Goal: Task Accomplishment & Management: Manage account settings

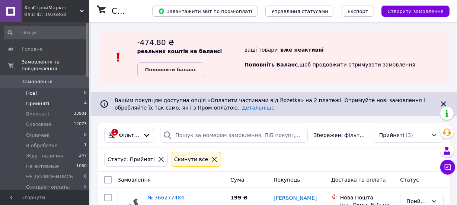
click at [40, 88] on li "Нові 0" at bounding box center [45, 93] width 91 height 10
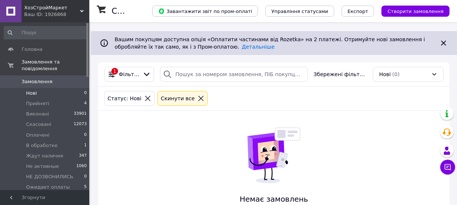
scroll to position [111, 0]
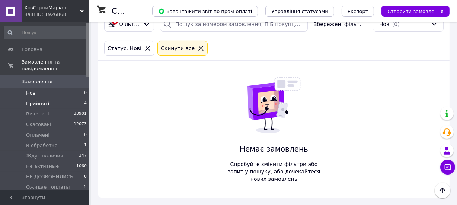
click at [46, 99] on li "Прийняті 4" at bounding box center [45, 104] width 91 height 10
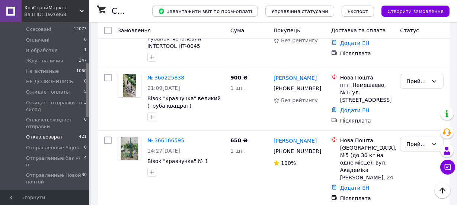
scroll to position [135, 0]
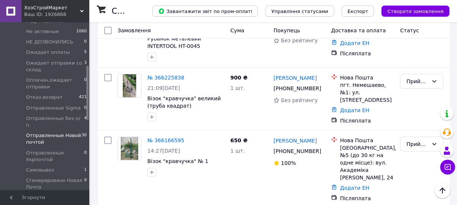
click at [65, 132] on span "Отправленные Новой почтой" at bounding box center [53, 138] width 55 height 13
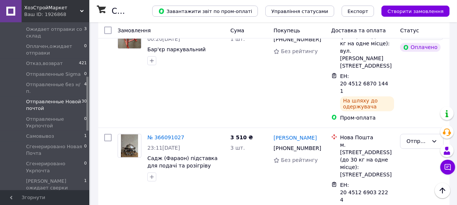
scroll to position [1116, 0]
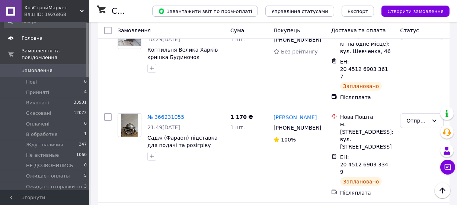
scroll to position [0, 0]
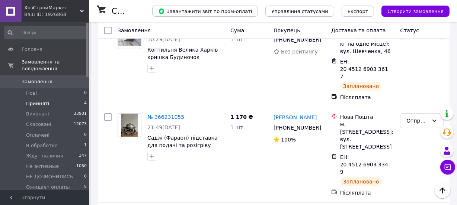
click at [66, 99] on li "Прийняті 4" at bounding box center [45, 104] width 91 height 10
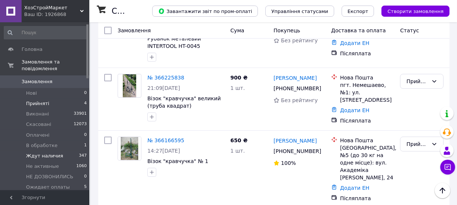
scroll to position [33, 0]
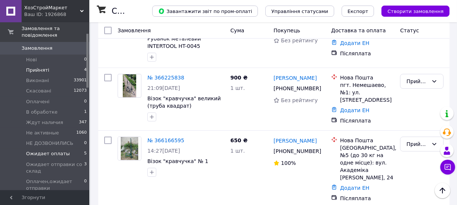
click at [64, 149] on li "Ожидает оплаты 5" at bounding box center [45, 154] width 91 height 10
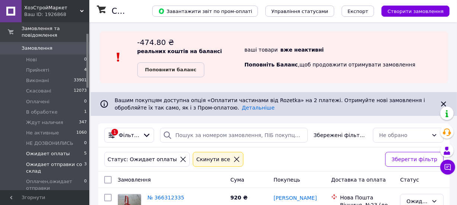
click at [64, 161] on span "Ожидает отправки со склад" at bounding box center [55, 167] width 58 height 13
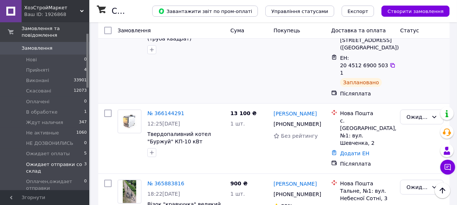
scroll to position [211, 0]
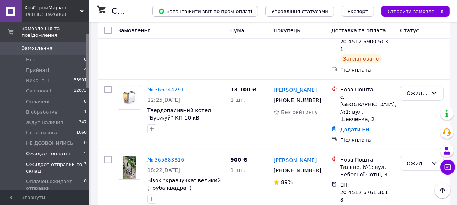
click at [62, 151] on span "Ожидает оплаты" at bounding box center [48, 154] width 44 height 7
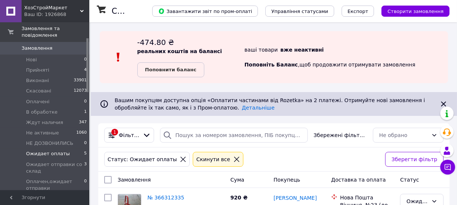
scroll to position [101, 0]
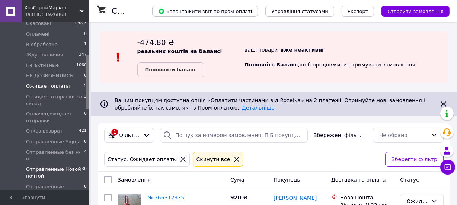
click at [52, 166] on span "Отправленные Новой почтой" at bounding box center [53, 172] width 55 height 13
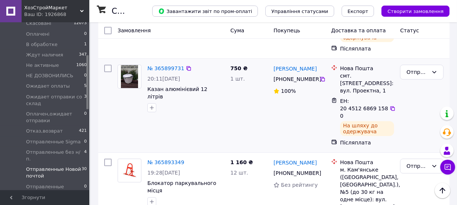
scroll to position [2107, 0]
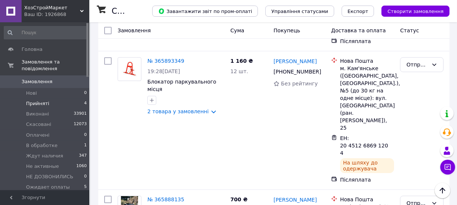
click at [39, 100] on span "Прийняті" at bounding box center [37, 103] width 23 height 7
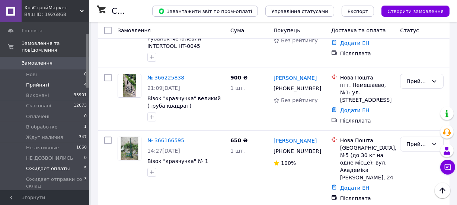
scroll to position [33, 0]
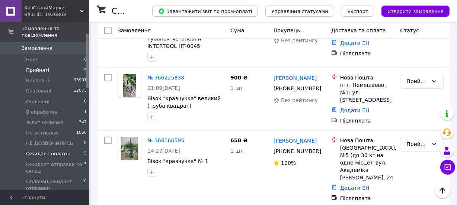
click at [71, 149] on li "Ожидает оплаты 5" at bounding box center [45, 154] width 91 height 10
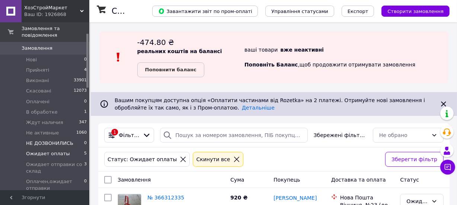
scroll to position [67, 0]
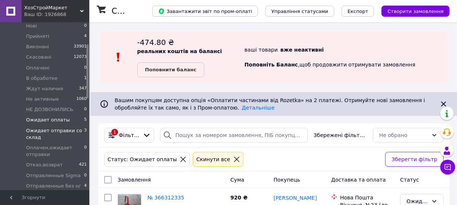
click at [68, 128] on span "Ожидает отправки со склад" at bounding box center [55, 134] width 58 height 13
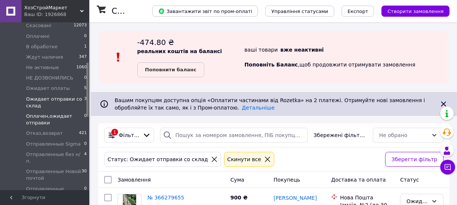
scroll to position [135, 0]
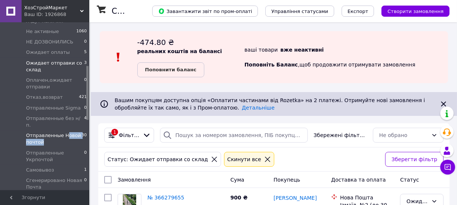
click at [64, 132] on span "Отправленные Новой почтой" at bounding box center [53, 138] width 55 height 13
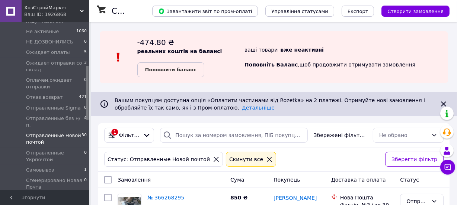
click at [298, 163] on div "Статус: Отправленные Новой почтой Cкинути все" at bounding box center [242, 160] width 278 height 18
click at [55, 165] on li "Самовывоз 1" at bounding box center [45, 170] width 91 height 10
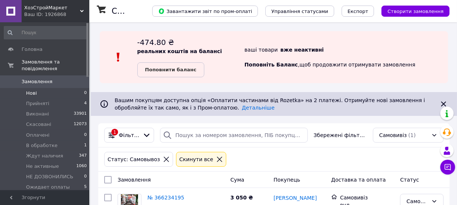
click at [57, 88] on li "Нові 0" at bounding box center [45, 93] width 91 height 10
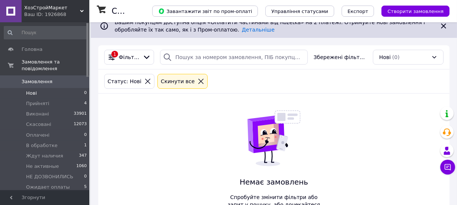
scroll to position [111, 0]
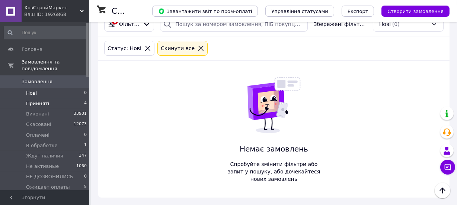
click at [42, 100] on span "Прийняті" at bounding box center [37, 103] width 23 height 7
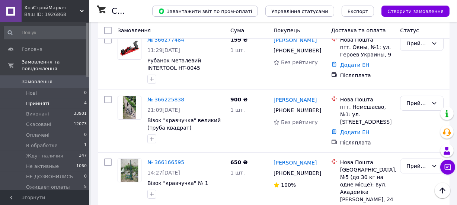
scroll to position [180, 0]
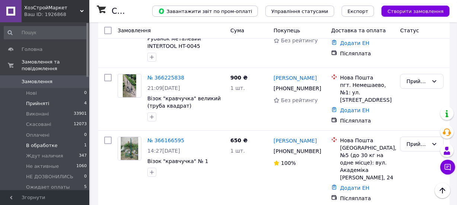
click at [66, 141] on li "В обработке 1" at bounding box center [45, 146] width 91 height 10
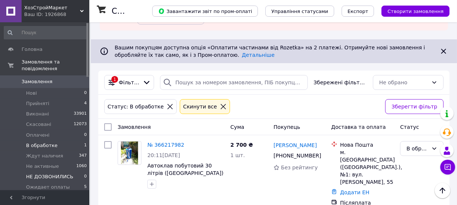
scroll to position [33, 0]
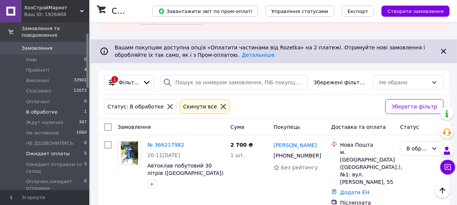
click at [63, 149] on li "Ожидает оплаты 5" at bounding box center [45, 154] width 91 height 10
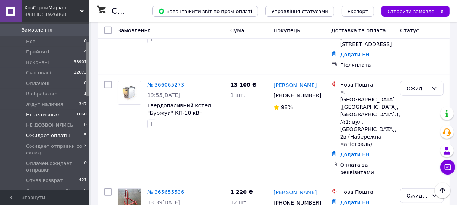
scroll to position [67, 0]
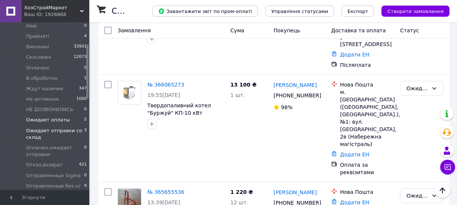
click at [64, 129] on span "Ожидает отправки со склад" at bounding box center [55, 134] width 58 height 13
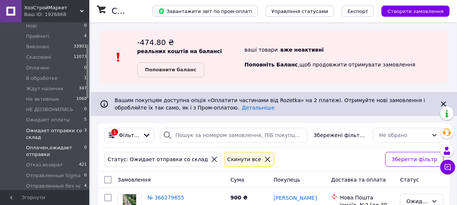
click at [55, 145] on span "Оплачен,ожидает отправки" at bounding box center [55, 151] width 58 height 13
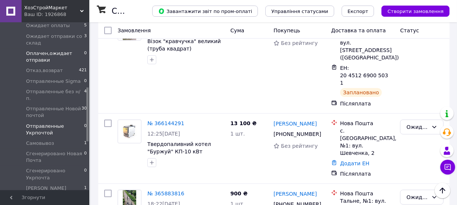
scroll to position [203, 0]
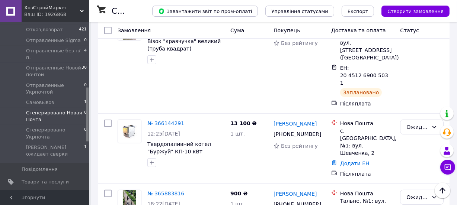
drag, startPoint x: 67, startPoint y: 90, endPoint x: 73, endPoint y: 99, distance: 11.0
click at [67, 97] on li "Самовывоз 1" at bounding box center [45, 102] width 91 height 10
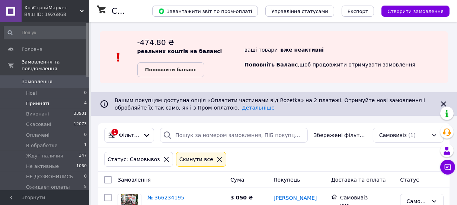
click at [68, 101] on li "Прийняті 4" at bounding box center [45, 104] width 91 height 10
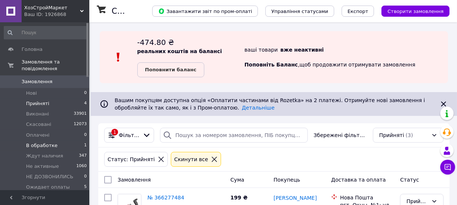
click at [54, 141] on li "В обработке 1" at bounding box center [45, 146] width 91 height 10
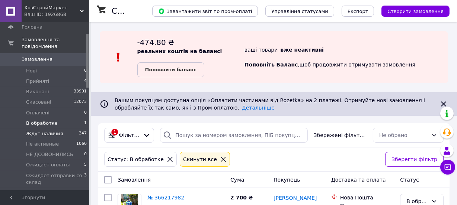
scroll to position [33, 0]
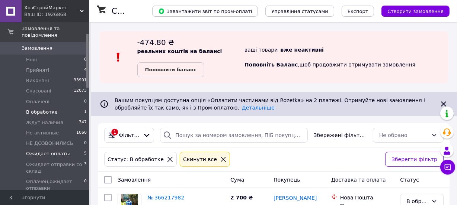
click at [41, 151] on span "Ожидает оплаты" at bounding box center [48, 154] width 44 height 7
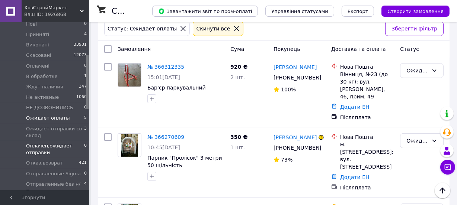
scroll to position [101, 0]
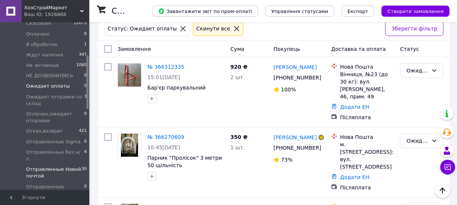
click at [68, 166] on span "Отправленные Новой почтой" at bounding box center [53, 172] width 55 height 13
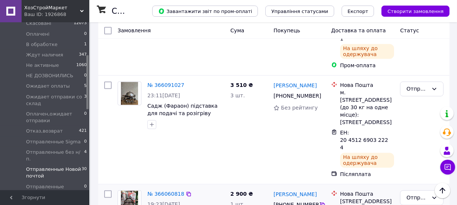
scroll to position [1212, 0]
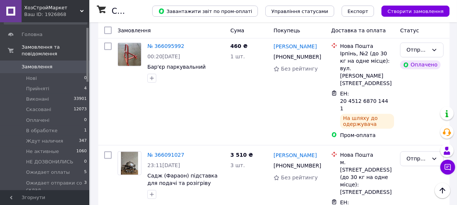
scroll to position [0, 0]
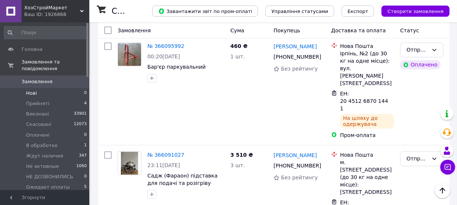
click at [48, 88] on li "Нові 0" at bounding box center [45, 93] width 91 height 10
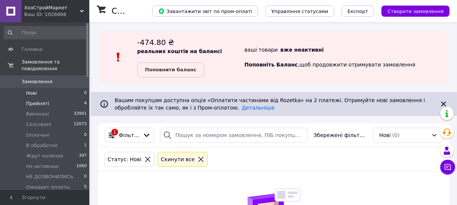
click at [52, 99] on li "Прийняті 4" at bounding box center [45, 104] width 91 height 10
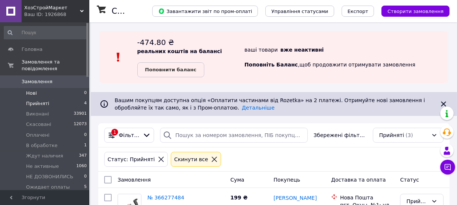
click at [32, 90] on span "Нові" at bounding box center [31, 93] width 11 height 7
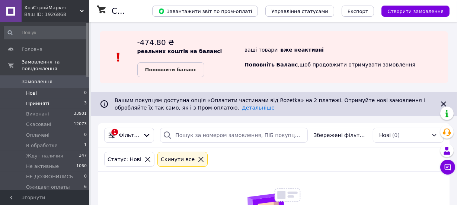
click at [59, 100] on li "Прийняті 3" at bounding box center [45, 104] width 91 height 10
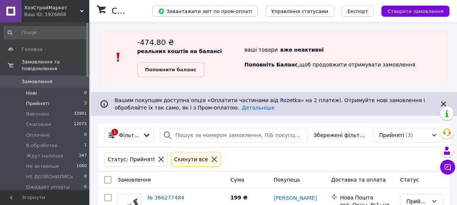
click at [40, 88] on li "Нові 0" at bounding box center [45, 93] width 91 height 10
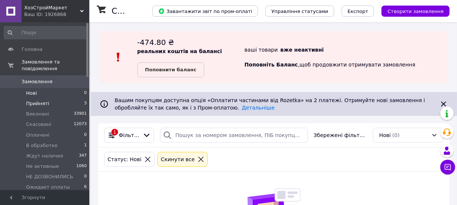
click at [47, 99] on li "Прийняті 3" at bounding box center [45, 104] width 91 height 10
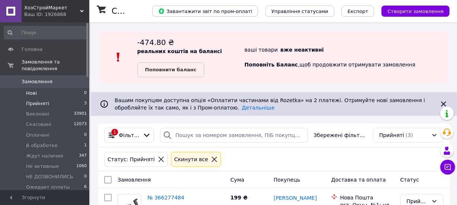
click at [34, 90] on span "Нові" at bounding box center [31, 93] width 11 height 7
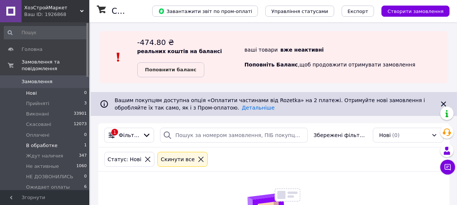
click at [52, 143] on span "В обработке" at bounding box center [42, 146] width 32 height 7
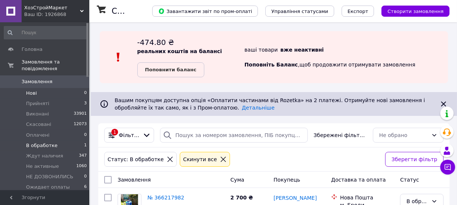
click at [30, 90] on span "Нові" at bounding box center [31, 93] width 11 height 7
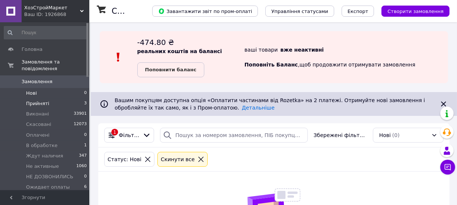
click at [33, 100] on span "Прийняті" at bounding box center [37, 103] width 23 height 7
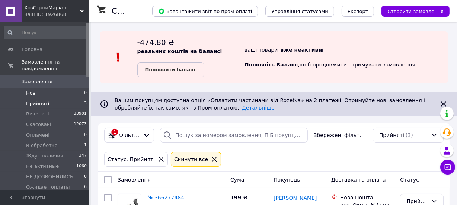
click at [33, 90] on span "Нові" at bounding box center [31, 93] width 11 height 7
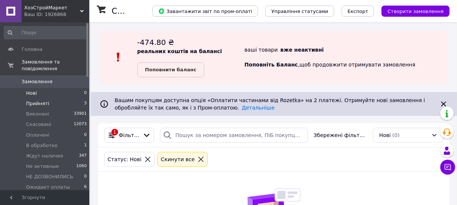
click at [53, 99] on li "Прийняті 3" at bounding box center [45, 104] width 91 height 10
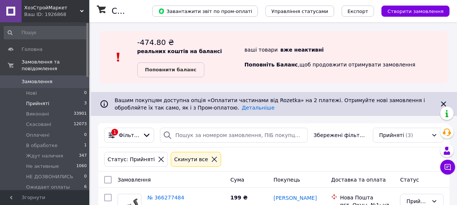
scroll to position [101, 0]
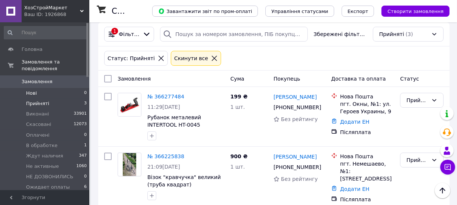
click at [49, 88] on li "Нові 0" at bounding box center [45, 93] width 91 height 10
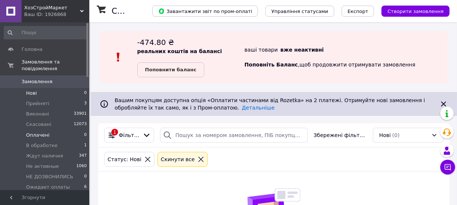
click at [47, 130] on li "Оплачені 0" at bounding box center [45, 135] width 91 height 10
click at [51, 88] on li "Нові 0" at bounding box center [45, 93] width 91 height 10
click at [60, 99] on li "Прийняті 3" at bounding box center [45, 104] width 91 height 10
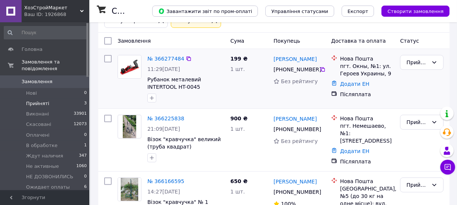
scroll to position [180, 0]
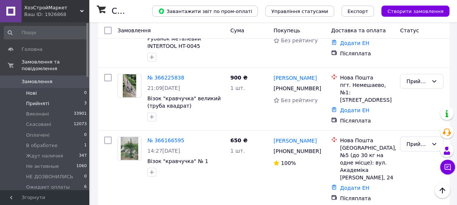
click at [39, 88] on li "Нові 0" at bounding box center [45, 93] width 91 height 10
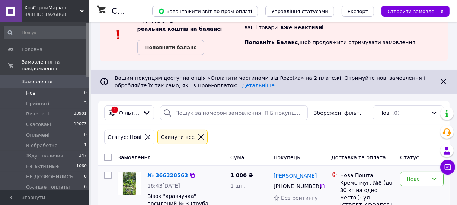
scroll to position [53, 0]
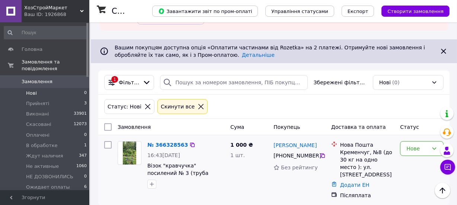
click at [157, 141] on div "№ 366328563" at bounding box center [168, 145] width 42 height 9
click at [164, 145] on link "№ 366328563" at bounding box center [167, 145] width 41 height 6
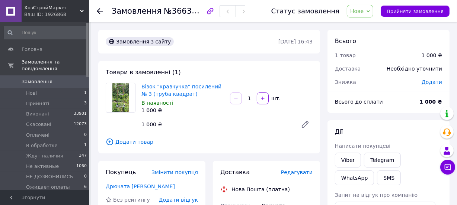
drag, startPoint x: 416, startPoint y: 15, endPoint x: 218, endPoint y: 144, distance: 236.8
click at [416, 15] on button "Прийняти замовлення" at bounding box center [415, 11] width 69 height 11
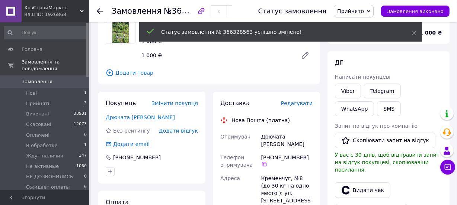
scroll to position [101, 0]
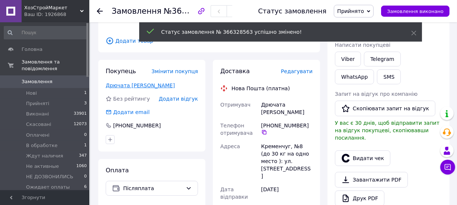
click at [125, 86] on link "Дрючата Анна" at bounding box center [140, 86] width 69 height 6
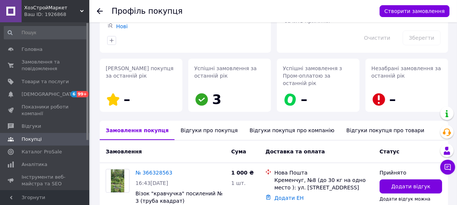
scroll to position [119, 0]
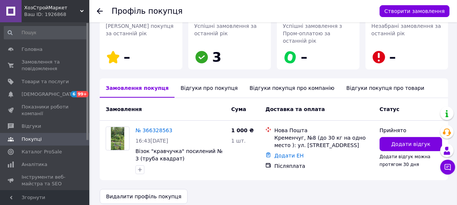
click at [213, 83] on div "Відгуки про покупця" at bounding box center [209, 88] width 69 height 19
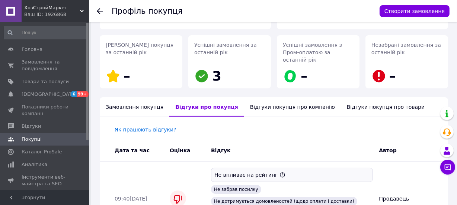
scroll to position [0, 0]
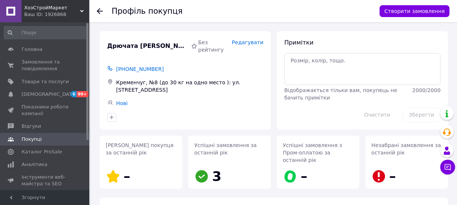
click at [99, 10] on use at bounding box center [100, 11] width 6 height 6
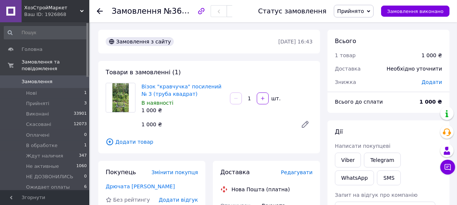
scroll to position [135, 0]
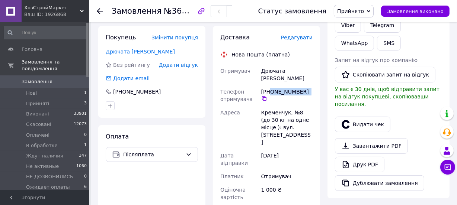
drag, startPoint x: 269, startPoint y: 84, endPoint x: 300, endPoint y: 83, distance: 30.2
click at [316, 89] on div "Доставка Редагувати Нова Пошта (платна) Отримувач Дрючата Анна Телефон отримува…" at bounding box center [266, 189] width 107 height 327
click at [307, 183] on div "1 000 ₴" at bounding box center [287, 193] width 54 height 21
click at [121, 50] on link "Дрючата Анна" at bounding box center [140, 52] width 69 height 6
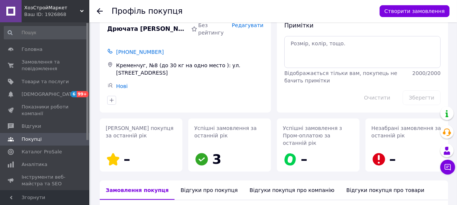
scroll to position [119, 0]
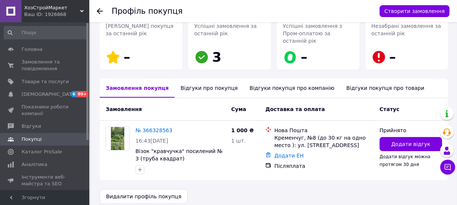
drag, startPoint x: 201, startPoint y: 78, endPoint x: 202, endPoint y: 89, distance: 10.5
click at [201, 79] on div "Відгуки про покупця" at bounding box center [209, 88] width 69 height 19
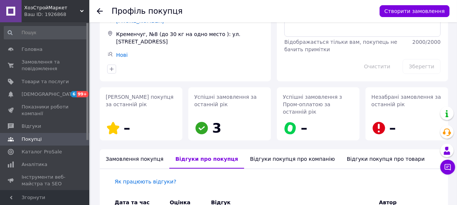
scroll to position [0, 0]
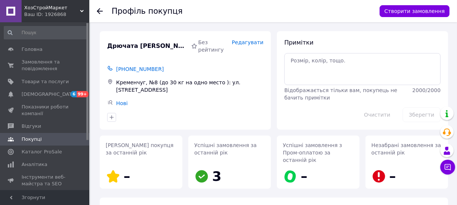
click at [100, 10] on icon at bounding box center [100, 11] width 6 height 6
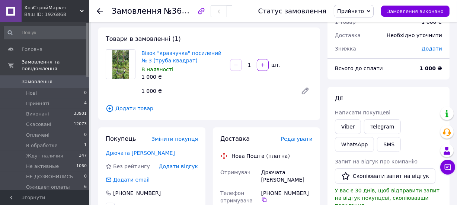
scroll to position [11, 0]
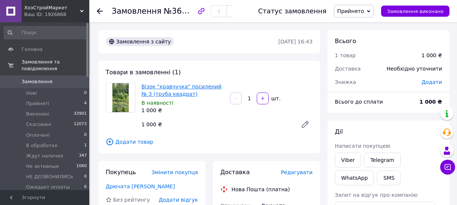
click at [168, 92] on link "Візок "кравчучка" посилений № 3 (труба квадрат)" at bounding box center [181, 90] width 80 height 13
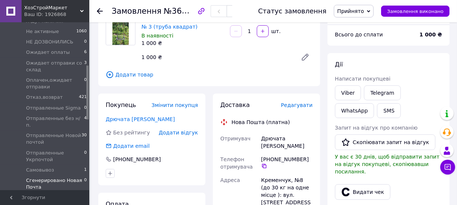
scroll to position [67, 0]
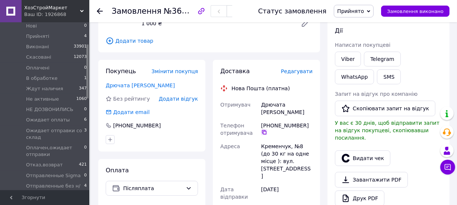
click at [264, 129] on icon at bounding box center [264, 132] width 6 height 6
click at [264, 130] on icon at bounding box center [264, 132] width 4 height 4
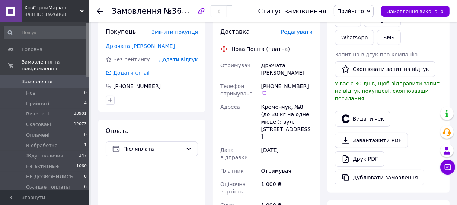
scroll to position [169, 0]
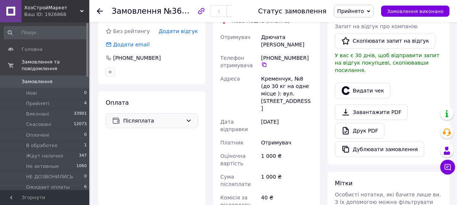
click at [164, 120] on span "Післяплата" at bounding box center [153, 121] width 60 height 8
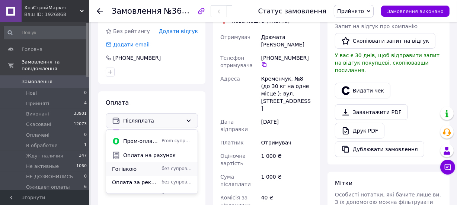
scroll to position [19, 0]
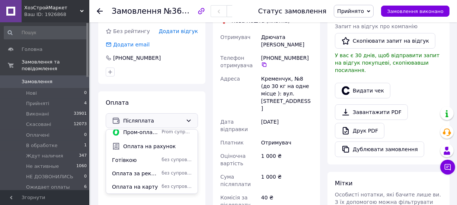
click at [146, 175] on span "Оплата за реквізитами" at bounding box center [135, 173] width 47 height 7
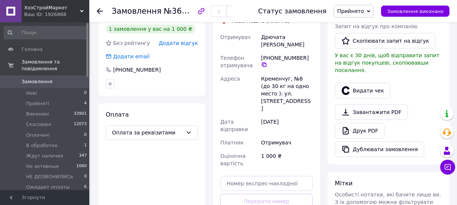
click at [264, 62] on icon at bounding box center [264, 65] width 6 height 6
click at [175, 157] on div "Оплата Оплата за реквізитами" at bounding box center [151, 176] width 107 height 146
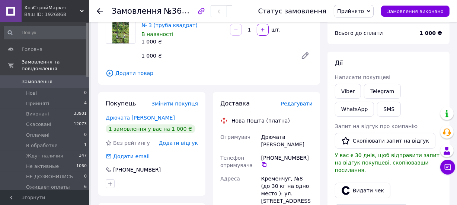
scroll to position [67, 0]
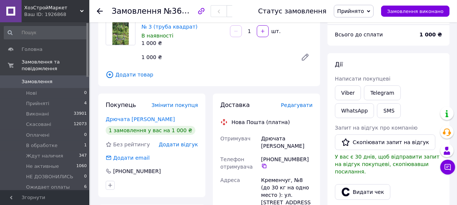
click at [359, 14] on span "Прийнято" at bounding box center [350, 11] width 27 height 6
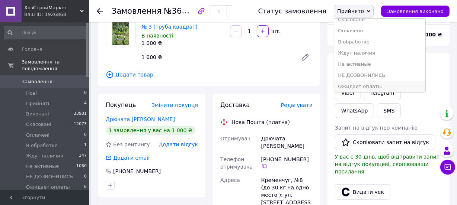
scroll to position [33, 0]
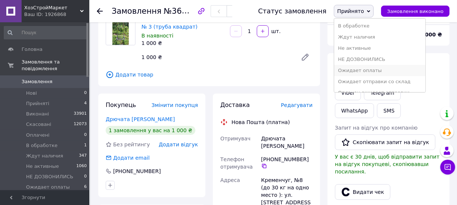
click at [374, 72] on li "Ожидает оплаты" at bounding box center [379, 70] width 91 height 11
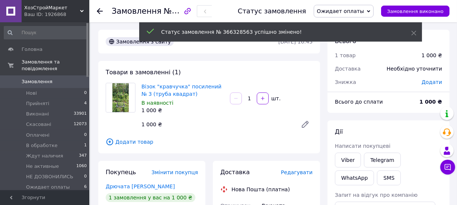
scroll to position [0, 0]
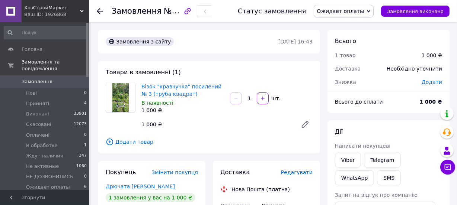
click at [97, 12] on use at bounding box center [100, 11] width 6 height 6
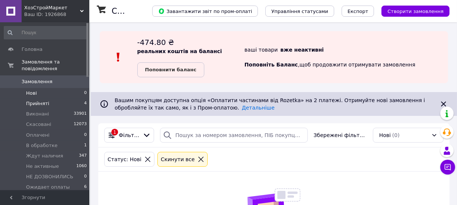
click at [73, 99] on li "Прийняті 4" at bounding box center [45, 104] width 91 height 10
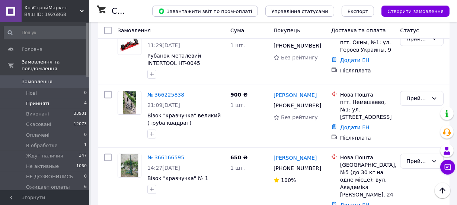
scroll to position [243, 0]
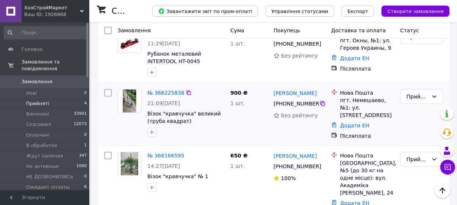
click at [323, 102] on icon at bounding box center [322, 104] width 4 height 4
drag, startPoint x: 188, startPoint y: 108, endPoint x: 147, endPoint y: 97, distance: 42.1
click at [147, 110] on span "Візок "кравчучка" великий (труба квадрат)" at bounding box center [185, 117] width 77 height 15
copy span "Візок "кравчучка" великий (труба квадрат)"
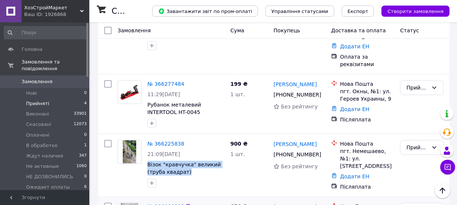
scroll to position [141, 0]
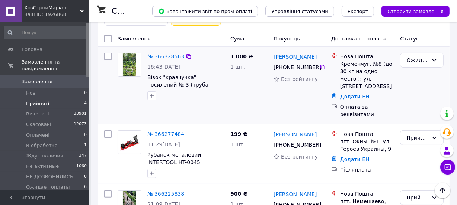
click at [217, 93] on div at bounding box center [186, 96] width 80 height 12
click at [44, 88] on li "Нові 0" at bounding box center [45, 93] width 91 height 10
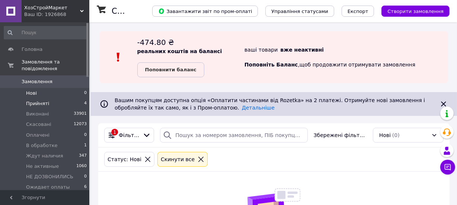
click at [51, 99] on li "Прийняті 4" at bounding box center [45, 104] width 91 height 10
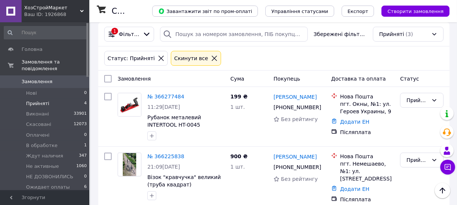
scroll to position [180, 0]
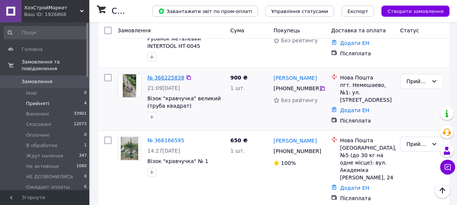
click at [160, 77] on link "№ 366225838" at bounding box center [165, 78] width 37 height 6
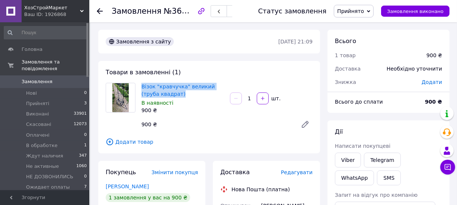
drag, startPoint x: 166, startPoint y: 92, endPoint x: 137, endPoint y: 88, distance: 29.4
click at [137, 88] on div "Візок "кравчучка" великий (труба квадрат) В наявності 900 ₴ 1   шт. 900 ₴" at bounding box center [209, 107] width 213 height 49
copy div "Візок "кравчучка" великий (труба квадрат)"
click at [223, 127] on div "900 ₴" at bounding box center [216, 124] width 156 height 10
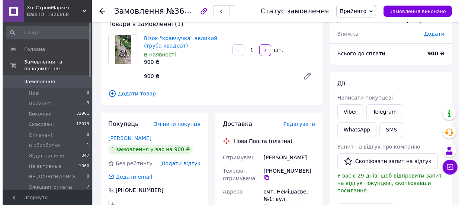
scroll to position [101, 0]
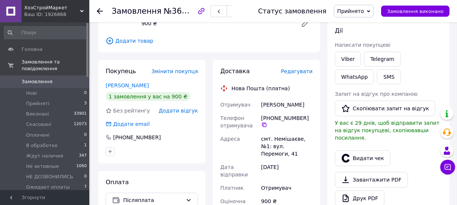
click at [300, 73] on span "Редагувати" at bounding box center [297, 71] width 32 height 6
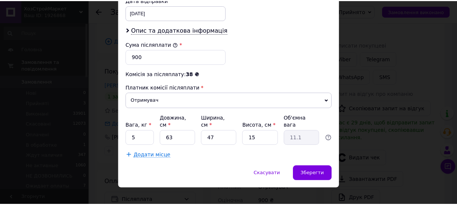
scroll to position [361, 0]
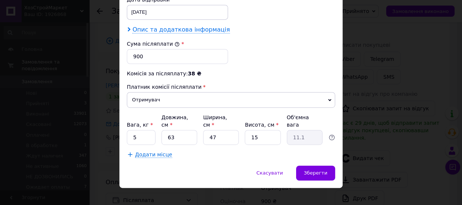
click at [167, 32] on span "Опис та додаткова інформація" at bounding box center [180, 29] width 97 height 7
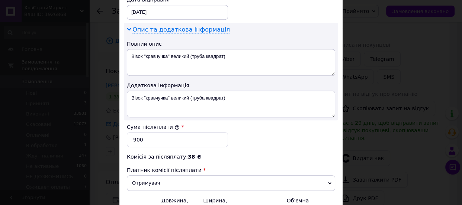
click at [167, 31] on span "Опис та додаткова інформація" at bounding box center [180, 29] width 97 height 7
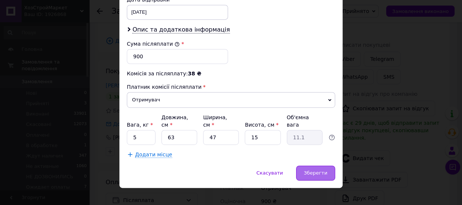
click at [324, 166] on div "Зберегти" at bounding box center [315, 173] width 39 height 15
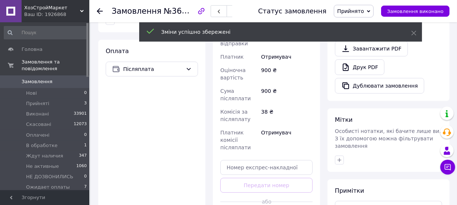
scroll to position [271, 0]
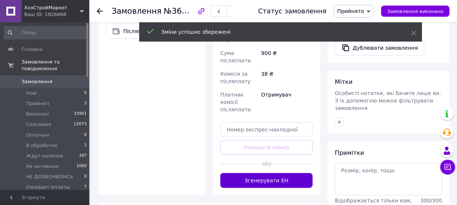
click at [276, 173] on button "Згенерувати ЕН" at bounding box center [266, 180] width 92 height 15
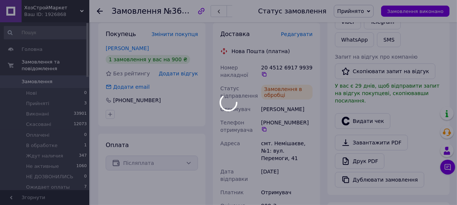
scroll to position [135, 0]
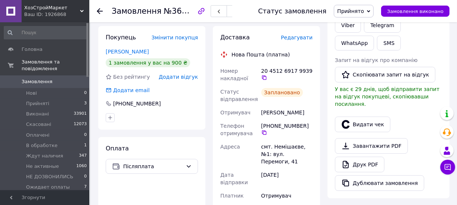
drag, startPoint x: 264, startPoint y: 77, endPoint x: 261, endPoint y: 84, distance: 7.5
click at [264, 77] on icon at bounding box center [264, 78] width 6 height 6
click at [361, 9] on span "Прийнято" at bounding box center [350, 11] width 27 height 6
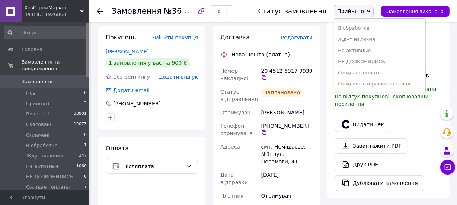
scroll to position [67, 0]
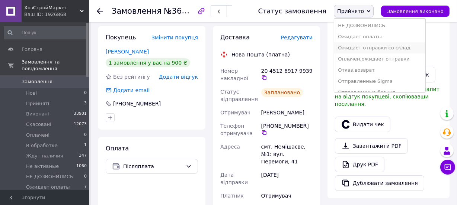
click at [387, 48] on li "Ожидает отправки со склад" at bounding box center [379, 47] width 91 height 11
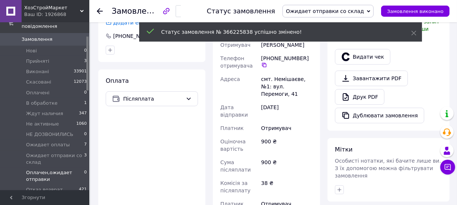
scroll to position [0, 0]
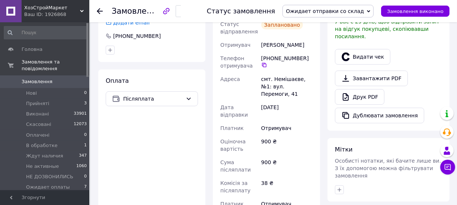
click at [100, 10] on icon at bounding box center [100, 11] width 6 height 6
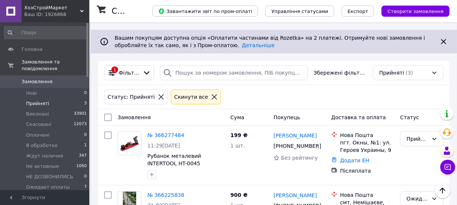
scroll to position [58, 0]
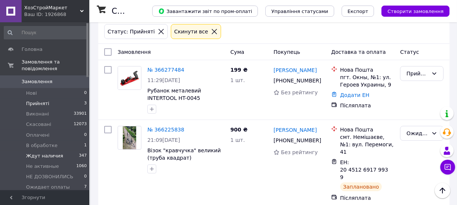
scroll to position [101, 0]
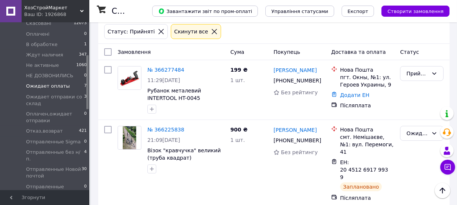
click at [44, 83] on li "Ожидает оплаты 7" at bounding box center [45, 86] width 91 height 10
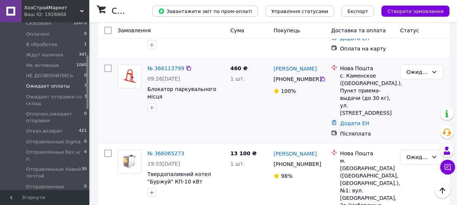
scroll to position [329, 0]
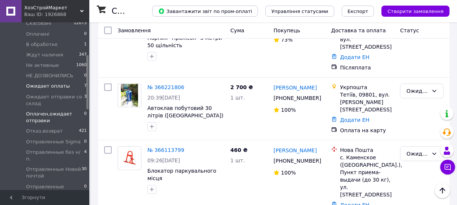
click at [60, 111] on span "Оплачен,ожидает отправки" at bounding box center [55, 117] width 58 height 13
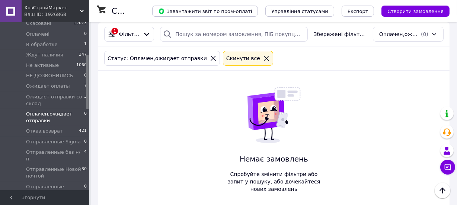
scroll to position [111, 0]
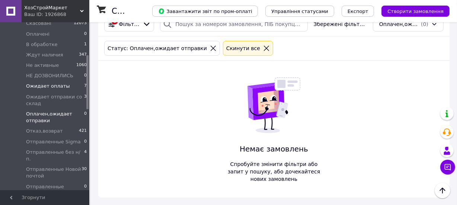
click at [60, 83] on span "Ожидает оплаты" at bounding box center [48, 86] width 44 height 7
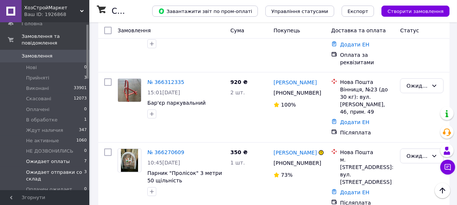
scroll to position [67, 0]
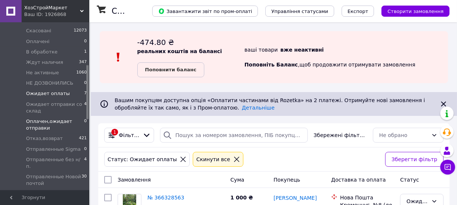
scroll to position [135, 0]
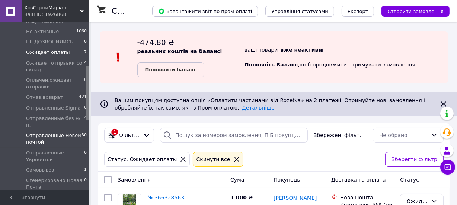
click at [61, 132] on span "Отправленные Новой почтой" at bounding box center [53, 138] width 55 height 13
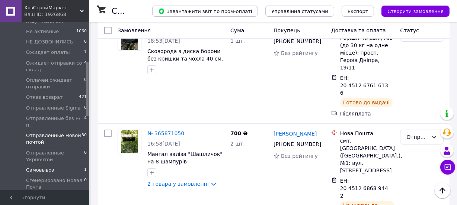
scroll to position [33, 0]
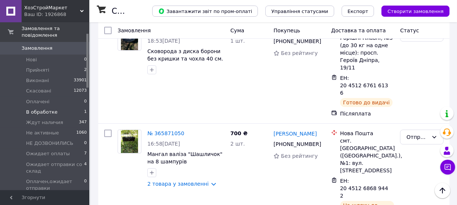
click at [65, 107] on li "В обработке 1" at bounding box center [45, 112] width 91 height 10
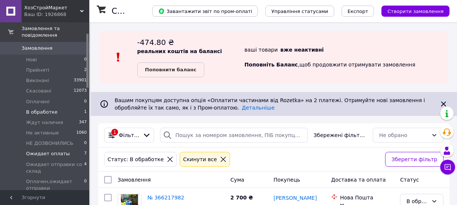
click at [71, 149] on li "Ожидает оплаты 7" at bounding box center [45, 154] width 91 height 10
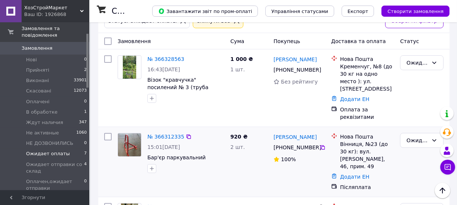
scroll to position [169, 0]
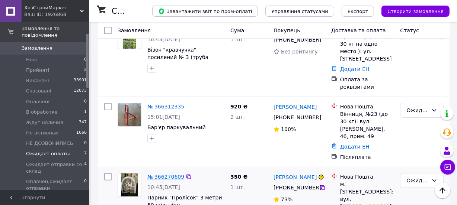
click at [165, 174] on link "№ 366270609" at bounding box center [165, 177] width 37 height 6
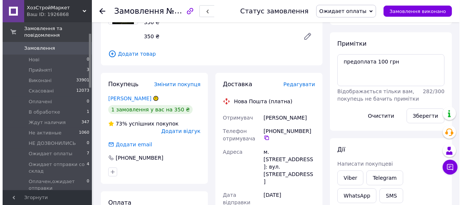
scroll to position [135, 0]
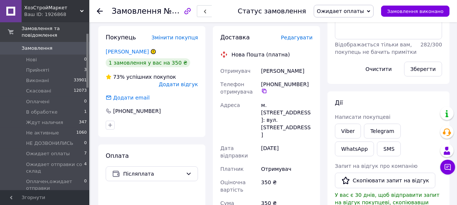
click at [185, 84] on span "Додати відгук" at bounding box center [178, 84] width 39 height 6
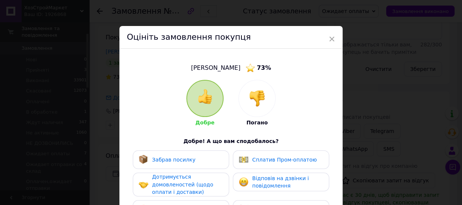
click at [253, 102] on img at bounding box center [257, 98] width 16 height 16
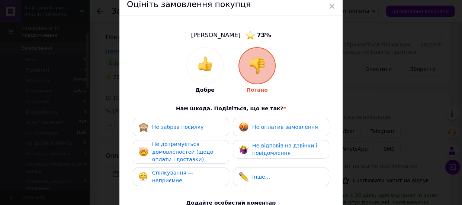
scroll to position [67, 0]
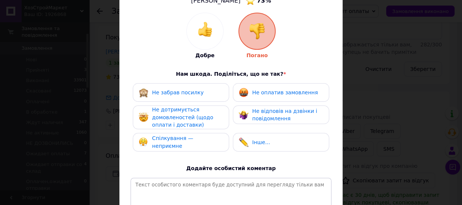
click at [272, 90] on span "Не оплатив замовлення" at bounding box center [284, 93] width 65 height 6
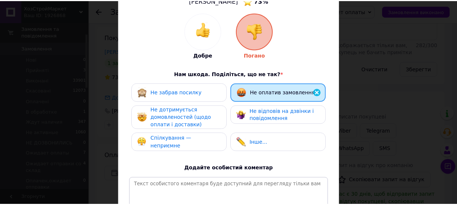
scroll to position [164, 0]
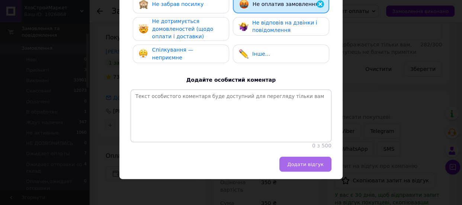
click at [314, 168] on button "Додати відгук" at bounding box center [305, 164] width 52 height 15
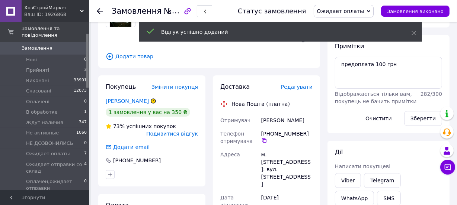
scroll to position [33, 0]
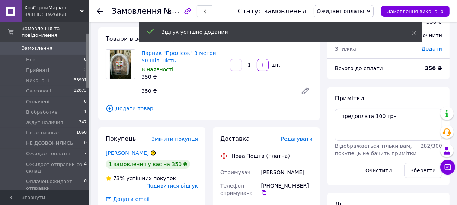
drag, startPoint x: 368, startPoint y: 8, endPoint x: 358, endPoint y: 63, distance: 55.6
click at [364, 9] on span "Ожидает оплаты" at bounding box center [340, 11] width 47 height 6
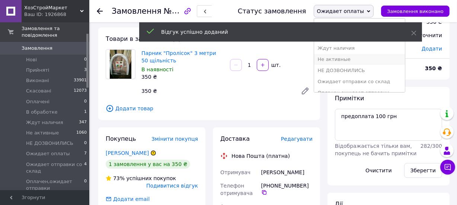
click at [353, 57] on li "Не активные" at bounding box center [359, 59] width 91 height 11
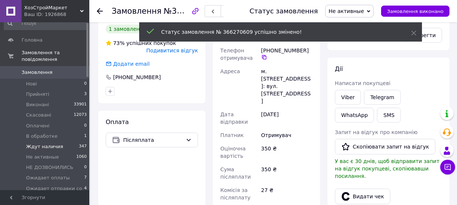
scroll to position [0, 0]
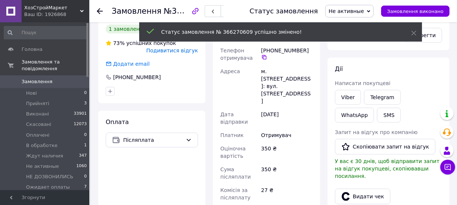
click at [101, 9] on icon at bounding box center [100, 11] width 6 height 6
